Goal: Check status: Check status

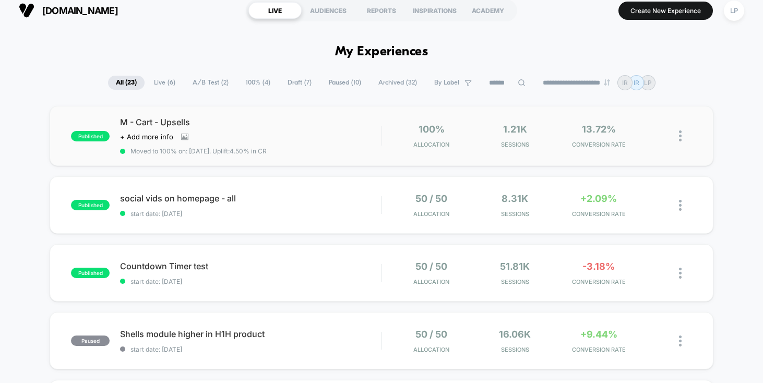
scroll to position [2, 0]
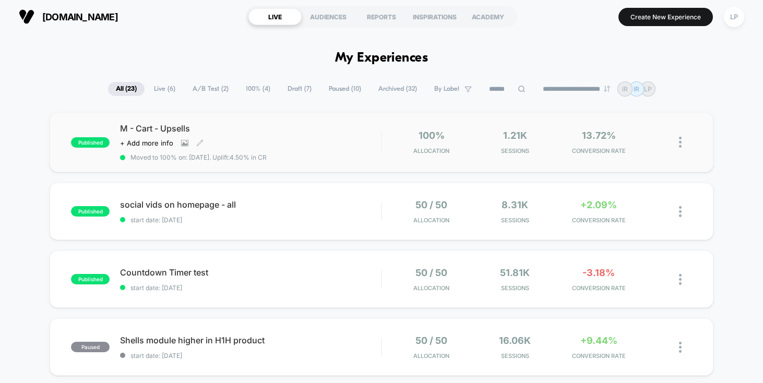
click at [326, 138] on div "M - Cart - Upsells Click to view images Click to edit experience details + Add …" at bounding box center [250, 142] width 261 height 38
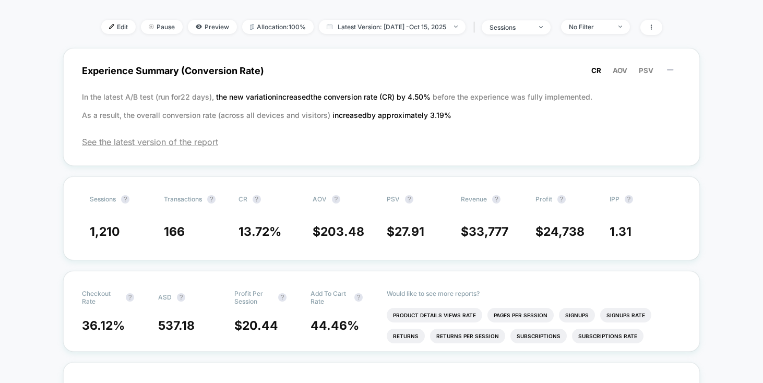
scroll to position [201, 0]
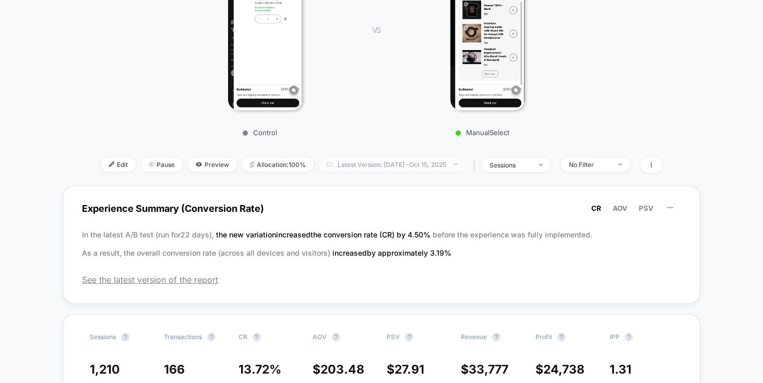
click at [404, 165] on span "Latest Version: [DATE] - [DATE]" at bounding box center [392, 165] width 147 height 14
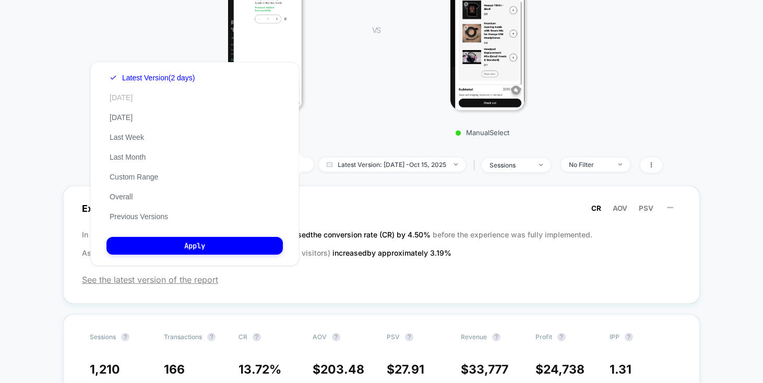
click at [123, 94] on button "[DATE]" at bounding box center [120, 97] width 29 height 9
click at [127, 115] on button "[DATE]" at bounding box center [120, 117] width 29 height 9
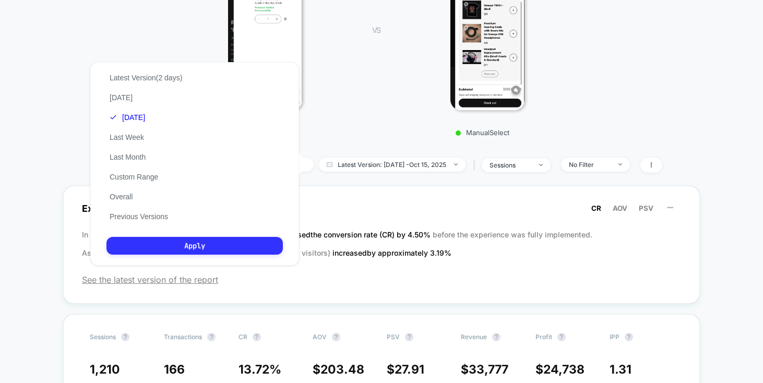
click at [211, 249] on button "Apply" at bounding box center [194, 246] width 176 height 18
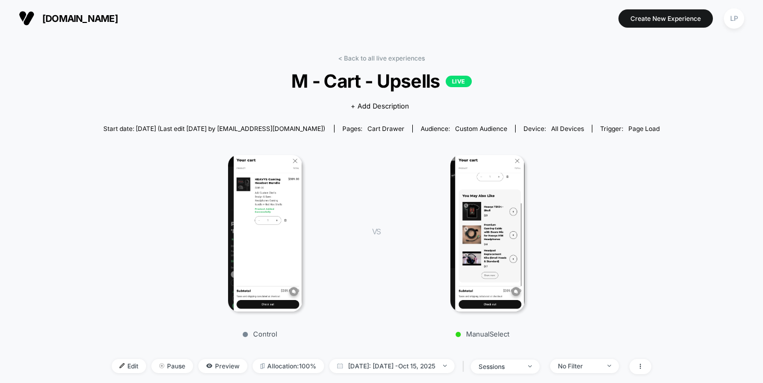
click at [78, 17] on span "[DOMAIN_NAME]" at bounding box center [80, 18] width 76 height 11
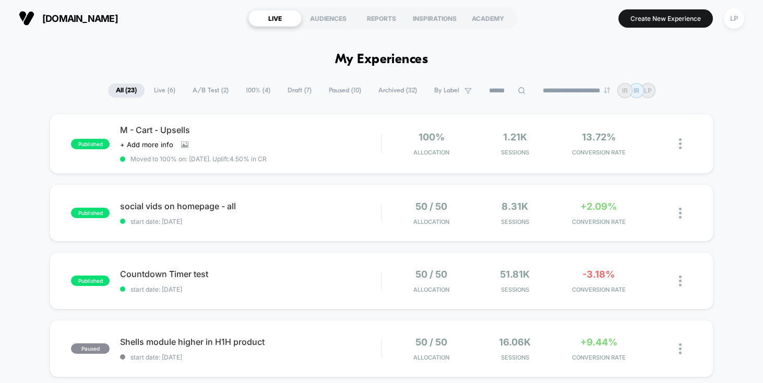
click at [159, 89] on span "Live ( 6 )" at bounding box center [164, 90] width 37 height 14
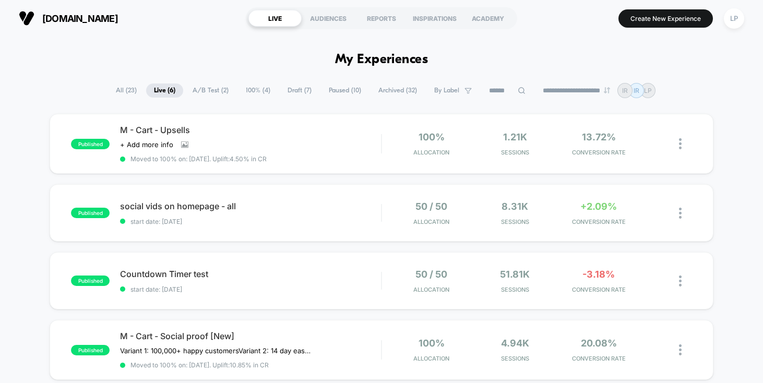
click at [207, 91] on span "A/B Test ( 2 )" at bounding box center [211, 90] width 52 height 14
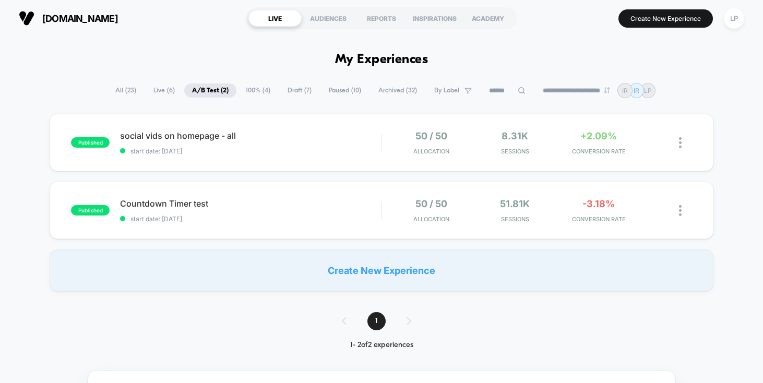
click at [152, 88] on span "Live ( 6 )" at bounding box center [164, 90] width 37 height 14
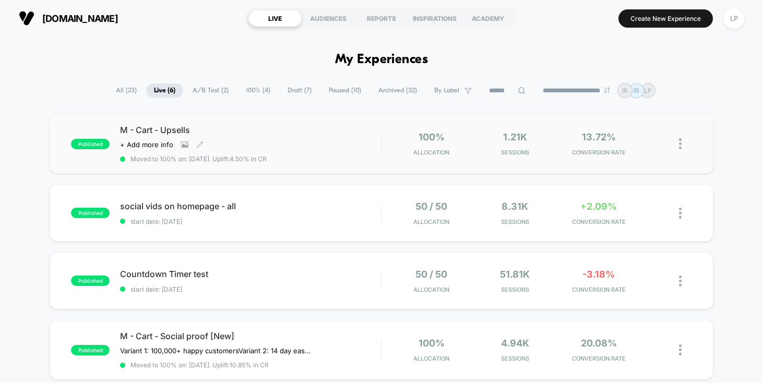
click at [282, 158] on span "Moved to 100% on: [DATE] . Uplift: 4.50% in CR" at bounding box center [250, 159] width 261 height 8
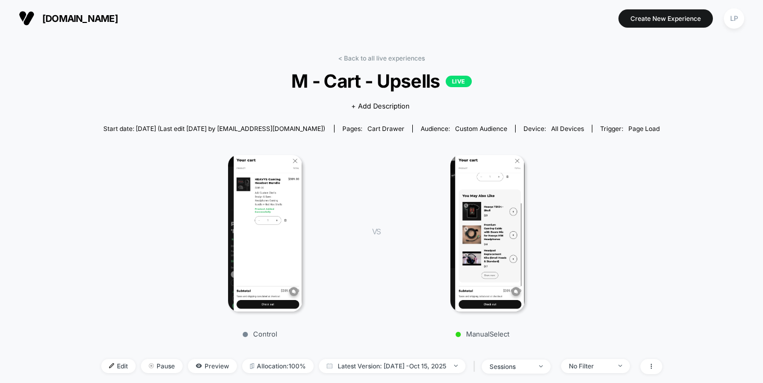
scroll to position [231, 0]
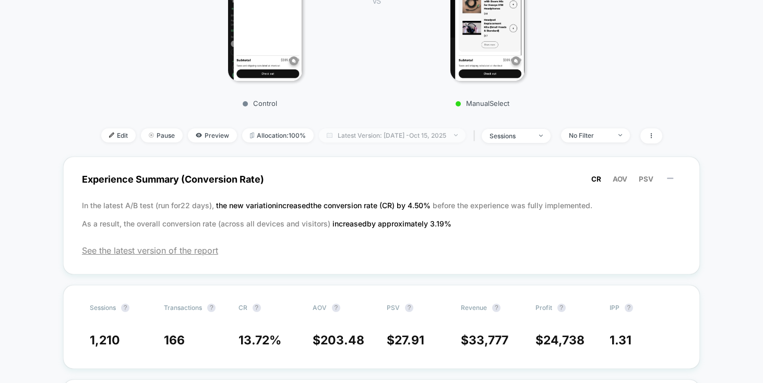
click at [457, 136] on span "Latest Version: [DATE] - [DATE]" at bounding box center [392, 135] width 147 height 14
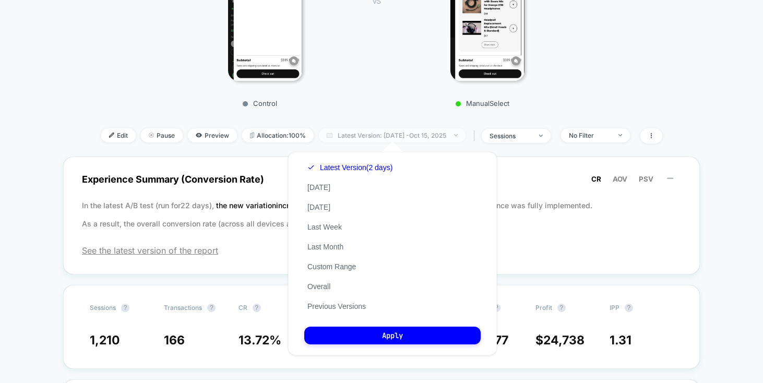
click at [457, 136] on span "Latest Version: [DATE] - [DATE]" at bounding box center [392, 135] width 147 height 14
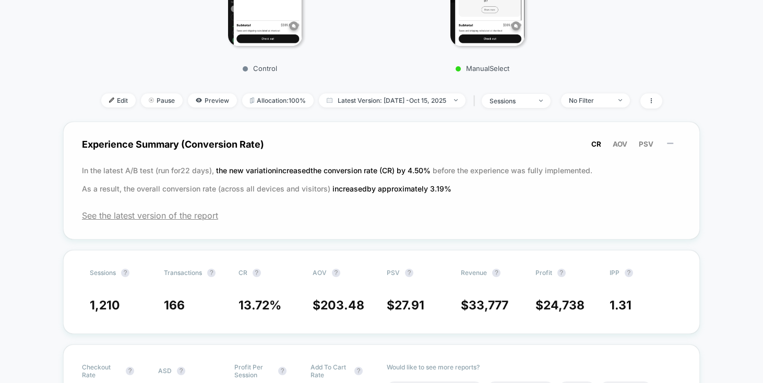
scroll to position [260, 0]
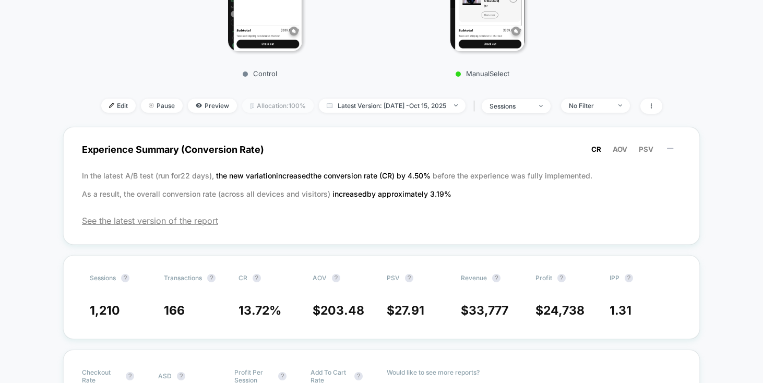
click at [268, 103] on span "Allocation: 100%" at bounding box center [277, 106] width 71 height 14
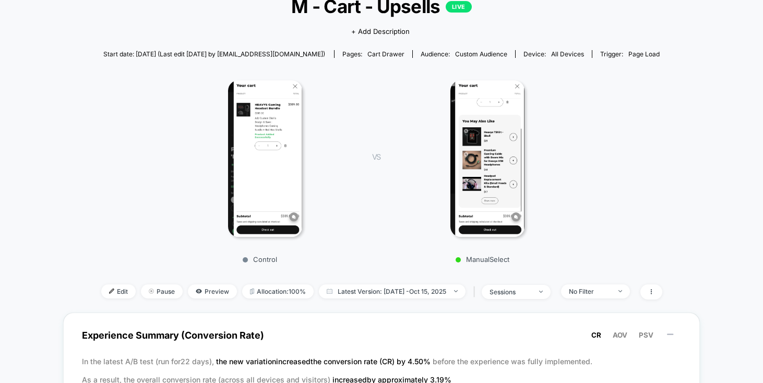
scroll to position [0, 0]
